Goal: Understand process/instructions: Learn how to perform a task or action

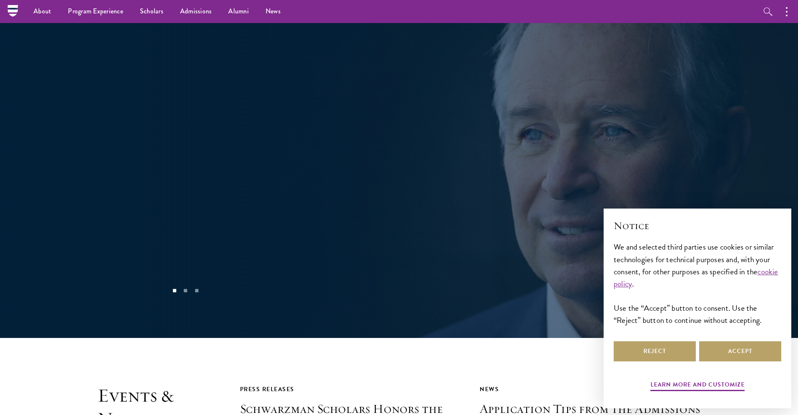
scroll to position [1720, 0]
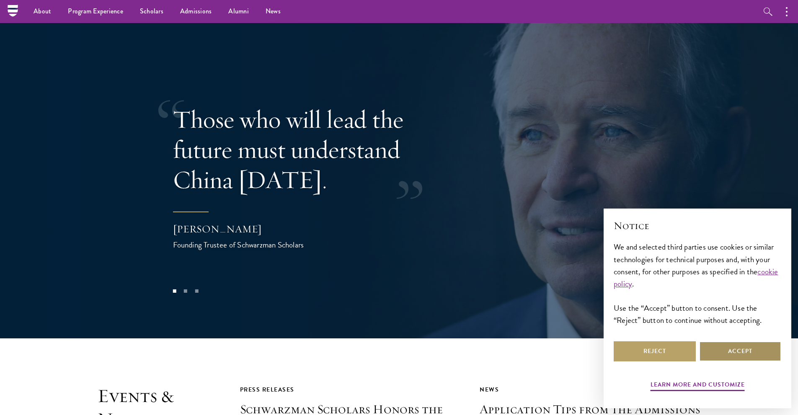
click at [746, 355] on button "Accept" at bounding box center [740, 352] width 82 height 20
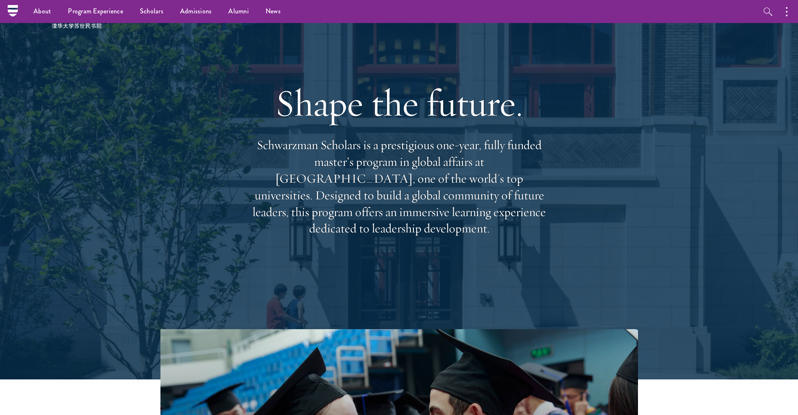
scroll to position [0, 0]
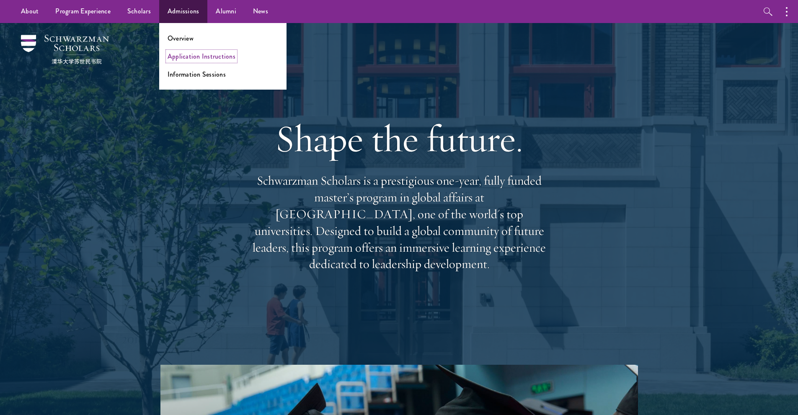
click at [186, 59] on link "Application Instructions" at bounding box center [202, 57] width 68 height 10
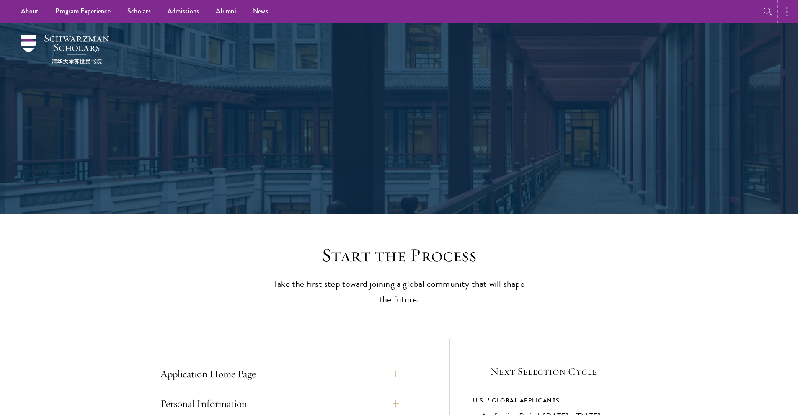
click at [785, 16] on button "button" at bounding box center [789, 11] width 18 height 23
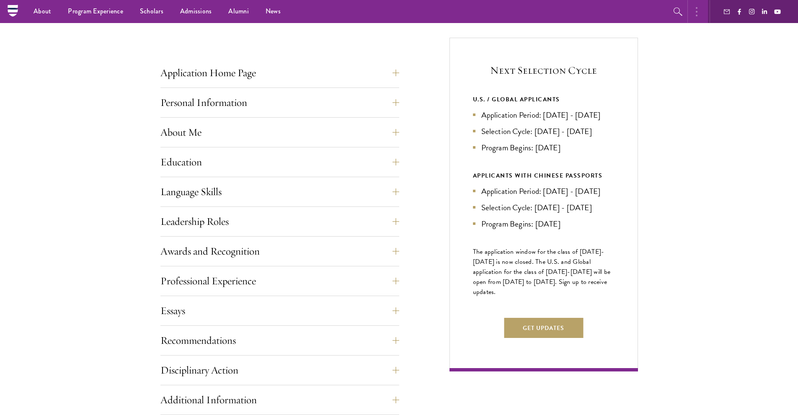
scroll to position [277, 0]
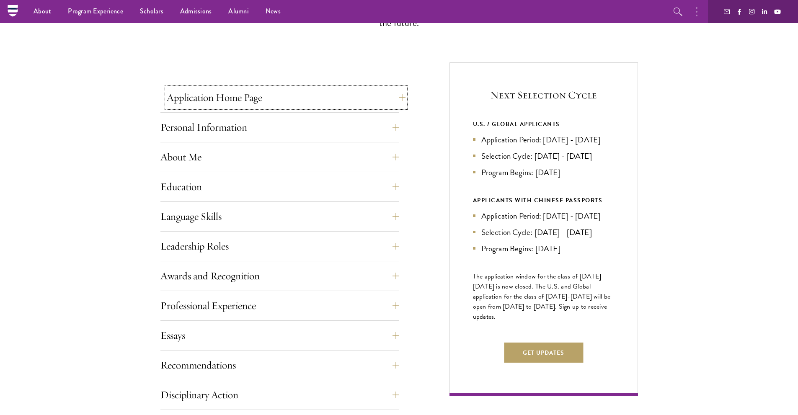
click at [270, 104] on button "Application Home Page" at bounding box center [286, 98] width 239 height 20
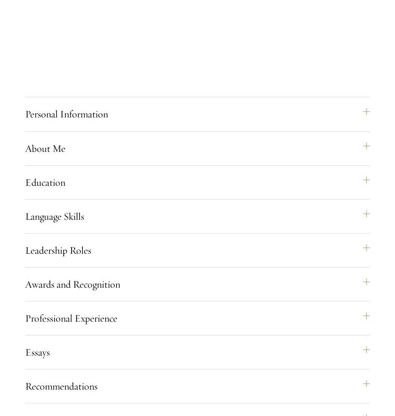
scroll to position [956, 0]
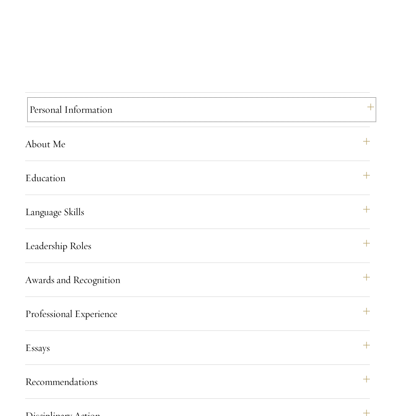
click at [193, 118] on button "Personal Information" at bounding box center [201, 109] width 345 height 20
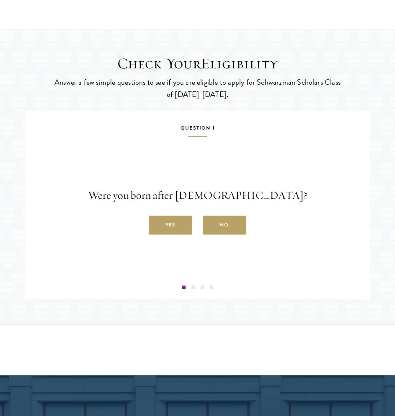
scroll to position [1375, 0]
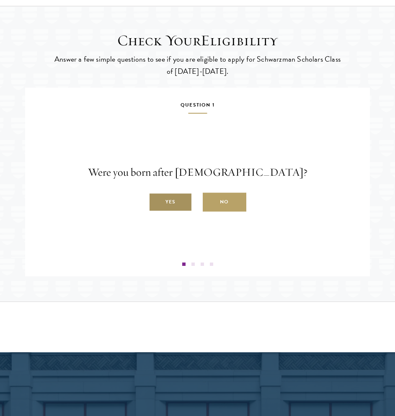
click at [164, 212] on label "Yes" at bounding box center [171, 202] width 44 height 19
click at [156, 201] on input "Yes" at bounding box center [153, 198] width 8 height 8
click at [164, 212] on label "Yes" at bounding box center [171, 202] width 44 height 19
click at [156, 201] on input "Yes" at bounding box center [153, 198] width 8 height 8
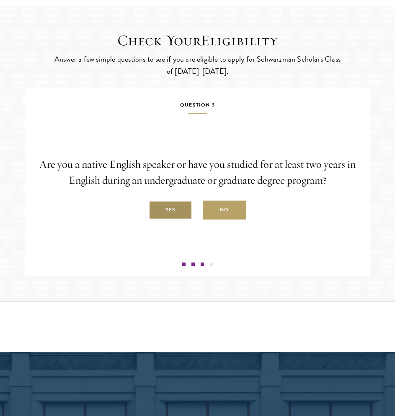
click at [182, 220] on label "Yes" at bounding box center [171, 210] width 44 height 19
click at [156, 209] on input "Yes" at bounding box center [153, 206] width 8 height 8
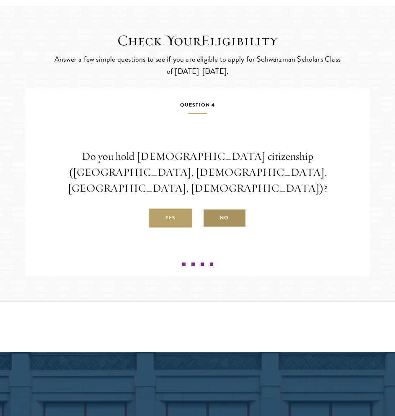
click at [232, 222] on label "No" at bounding box center [225, 218] width 44 height 19
click at [210, 217] on input "No" at bounding box center [207, 214] width 8 height 8
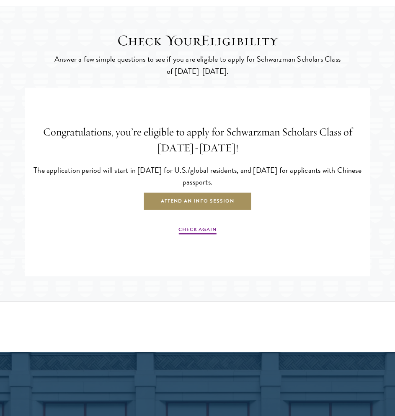
click at [205, 211] on link "Attend an Info Session" at bounding box center [197, 201] width 109 height 19
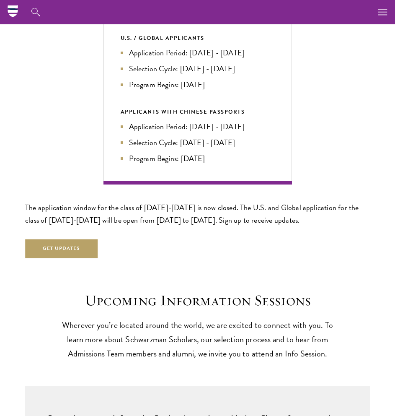
scroll to position [1691, 0]
